Goal: Transaction & Acquisition: Purchase product/service

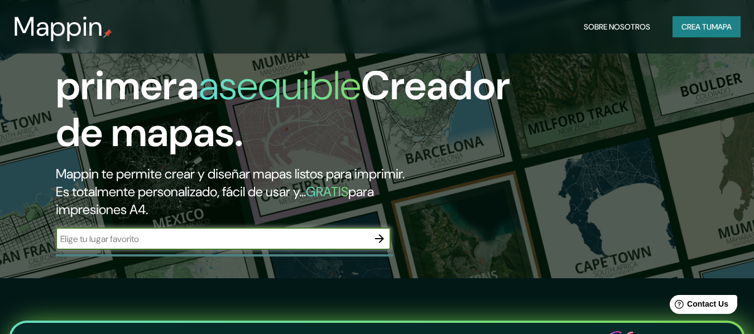
click at [126, 238] on input "text" at bounding box center [212, 239] width 312 height 13
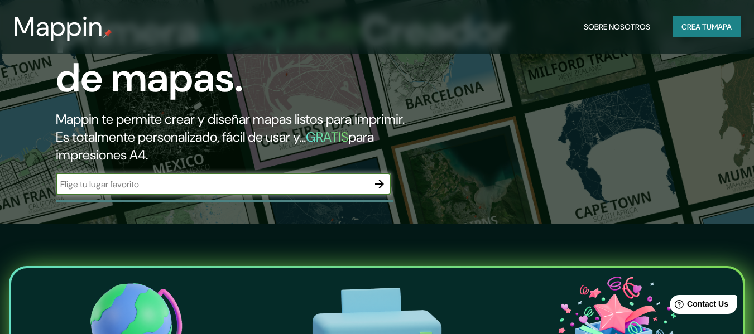
scroll to position [167, 0]
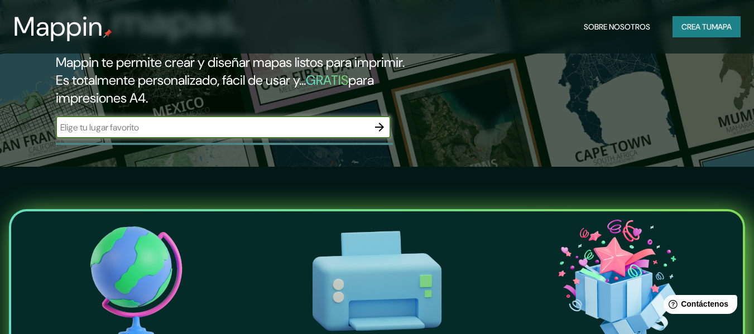
click at [381, 125] on icon "button" at bounding box center [379, 127] width 9 height 9
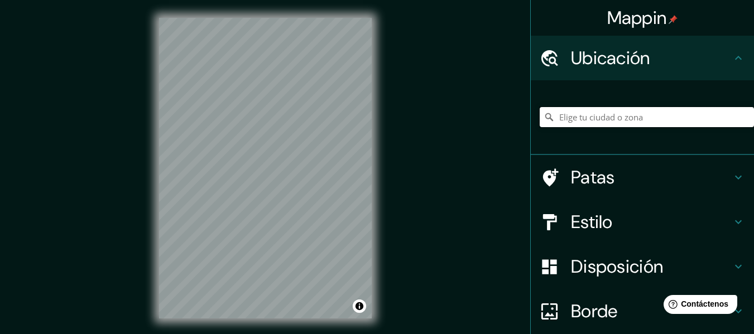
click at [570, 119] on input "Elige tu ciudad o zona" at bounding box center [647, 117] width 214 height 20
type input "Cieneguilla, [GEOGRAPHIC_DATA], [GEOGRAPHIC_DATA], [GEOGRAPHIC_DATA]"
click at [603, 214] on font "Estilo" at bounding box center [592, 221] width 42 height 23
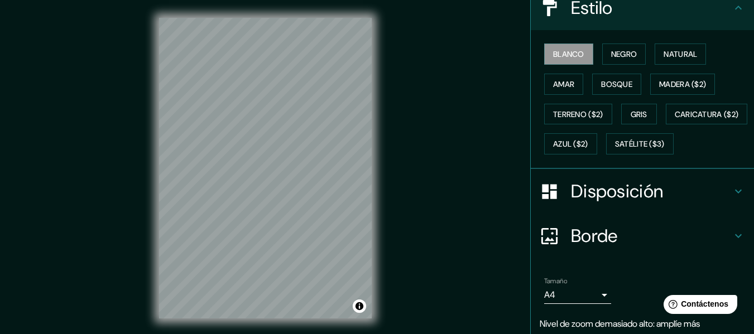
scroll to position [43, 0]
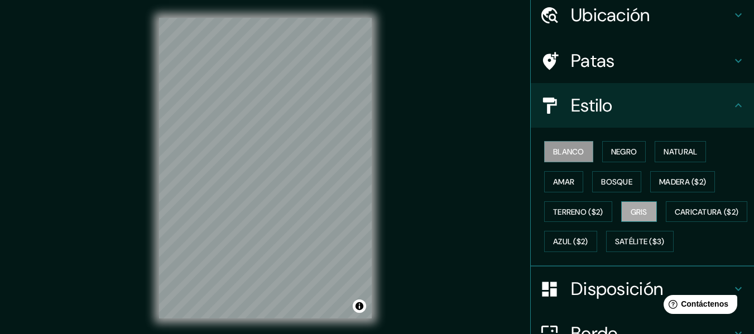
click at [634, 213] on font "Gris" at bounding box center [639, 212] width 17 height 10
click at [544, 148] on button "Blanco" at bounding box center [568, 151] width 49 height 21
click at [632, 214] on font "Gris" at bounding box center [639, 212] width 17 height 10
click at [554, 150] on font "Blanco" at bounding box center [568, 152] width 31 height 10
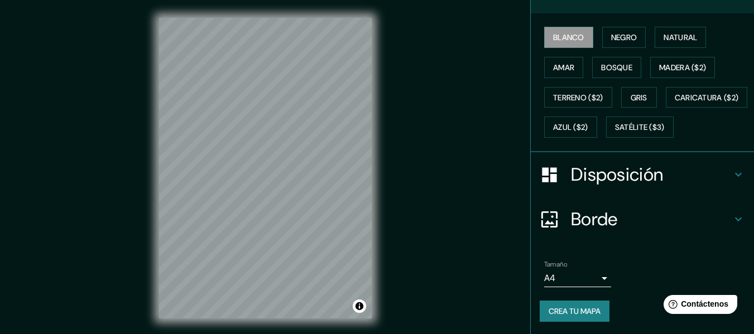
scroll to position [188, 0]
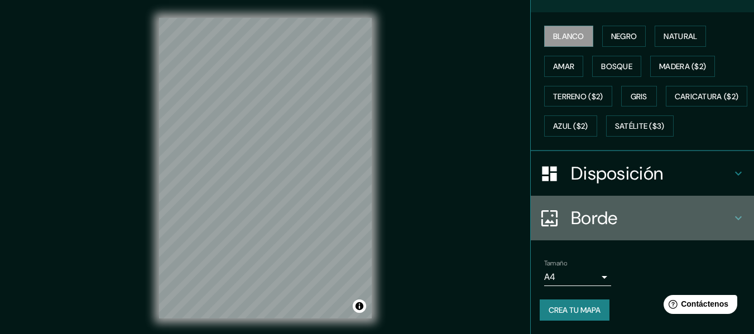
click at [579, 218] on font "Borde" at bounding box center [594, 217] width 47 height 23
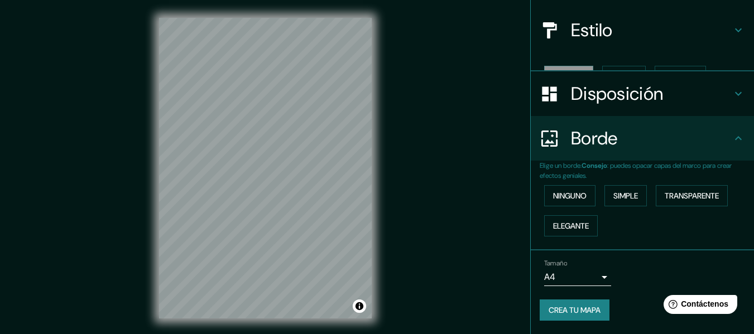
scroll to position [99, 0]
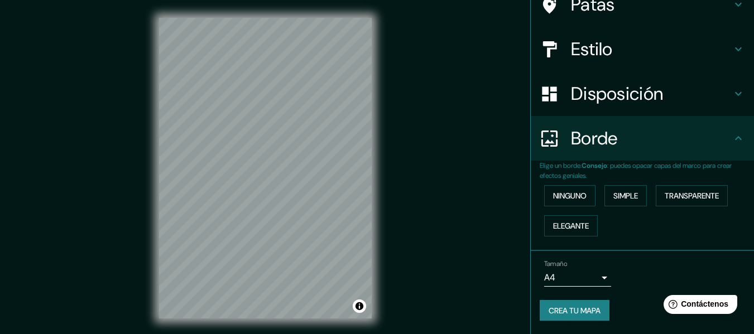
click at [614, 122] on div "Borde" at bounding box center [642, 138] width 223 height 45
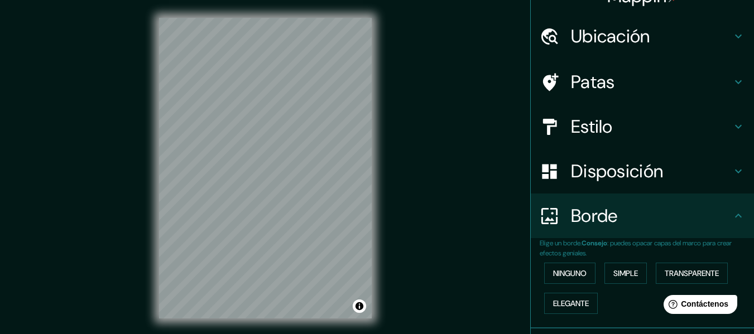
scroll to position [0, 0]
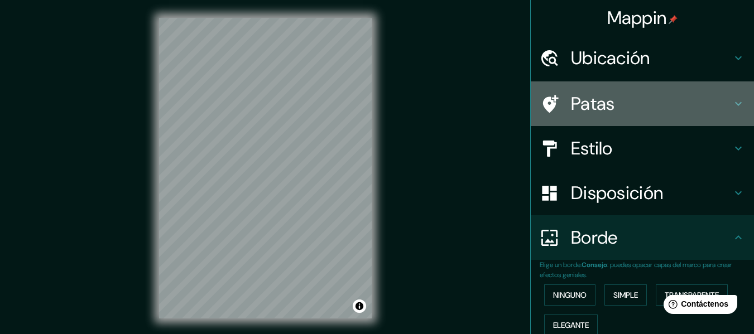
click at [583, 108] on font "Patas" at bounding box center [593, 103] width 44 height 23
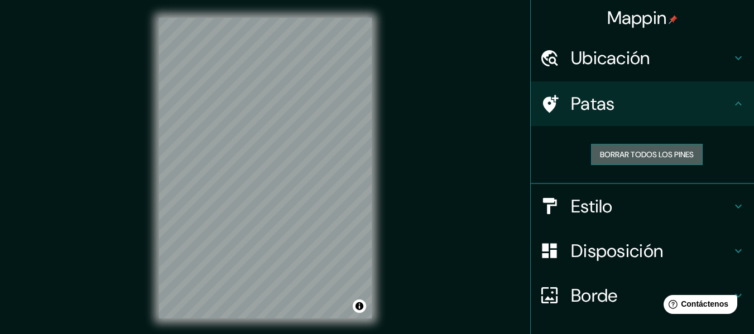
click at [617, 149] on font "Borrar todos los pines" at bounding box center [647, 154] width 94 height 15
